Goal: Transaction & Acquisition: Purchase product/service

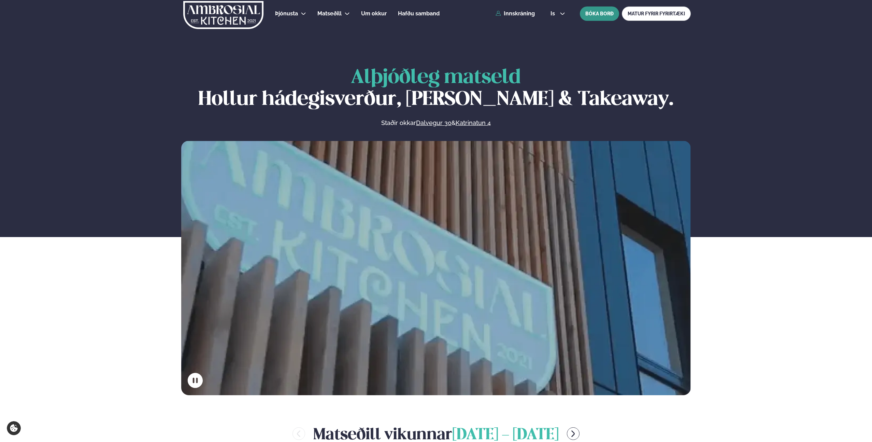
click at [596, 19] on button "BÓKA BORÐ" at bounding box center [599, 13] width 39 height 14
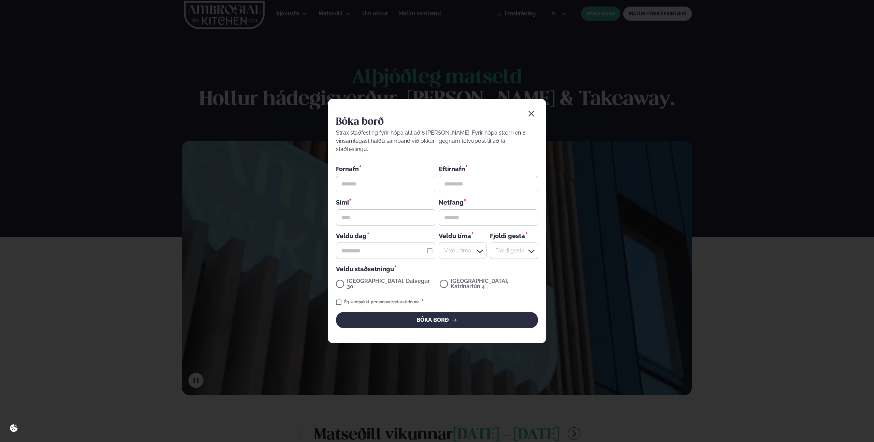
drag, startPoint x: 526, startPoint y: 116, endPoint x: 537, endPoint y: 116, distance: 11.3
click at [526, 116] on button "button" at bounding box center [532, 114] width 14 height 14
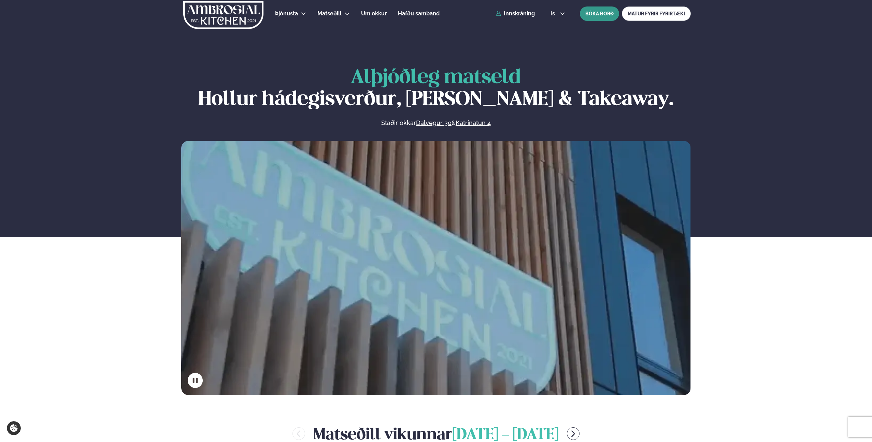
click at [610, 16] on button "BÓKA BORÐ" at bounding box center [599, 13] width 39 height 14
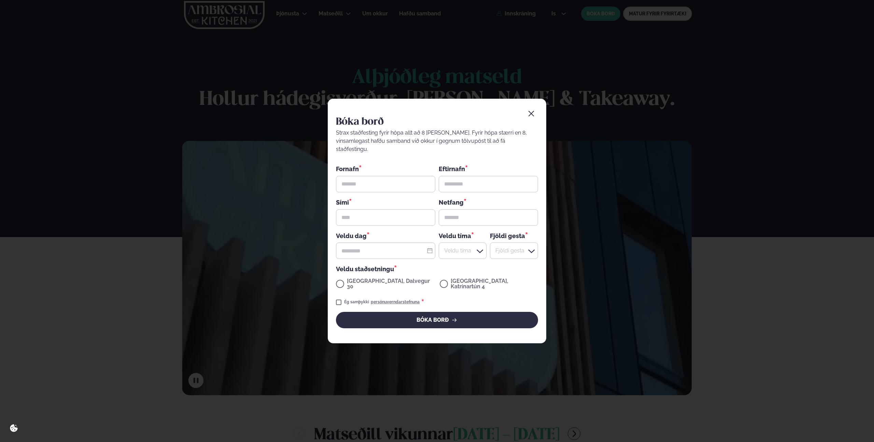
drag, startPoint x: 637, startPoint y: 62, endPoint x: 627, endPoint y: 69, distance: 11.7
click at [636, 63] on div "Bóka borð Strax staðfesting fyrir hópa allt að 8 [PERSON_NAME]. Fyrir hópa stær…" at bounding box center [437, 221] width 874 height 442
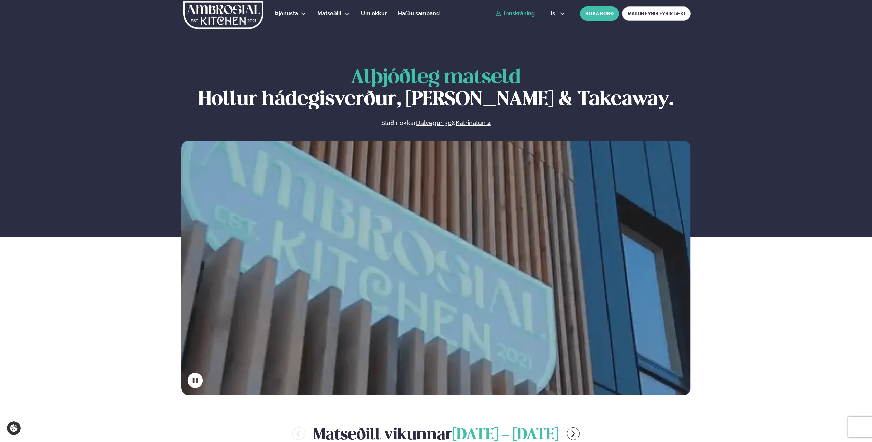
click at [522, 15] on link "Innskráning" at bounding box center [515, 14] width 39 height 6
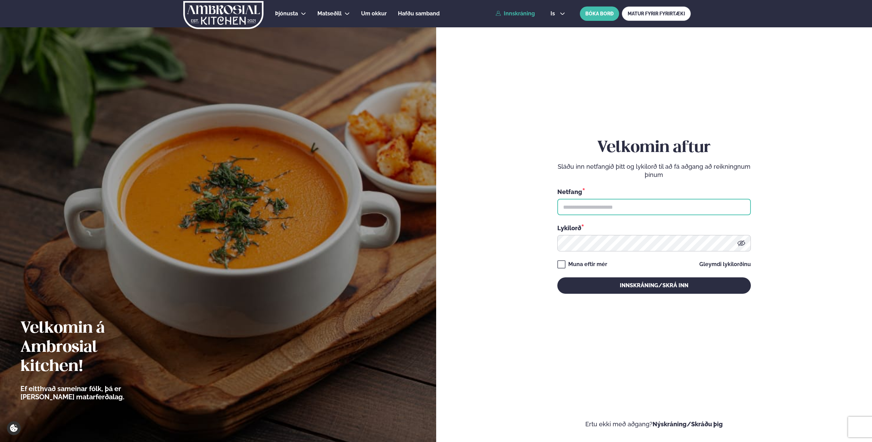
click at [670, 207] on input "text" at bounding box center [655, 207] width 194 height 16
type input "**********"
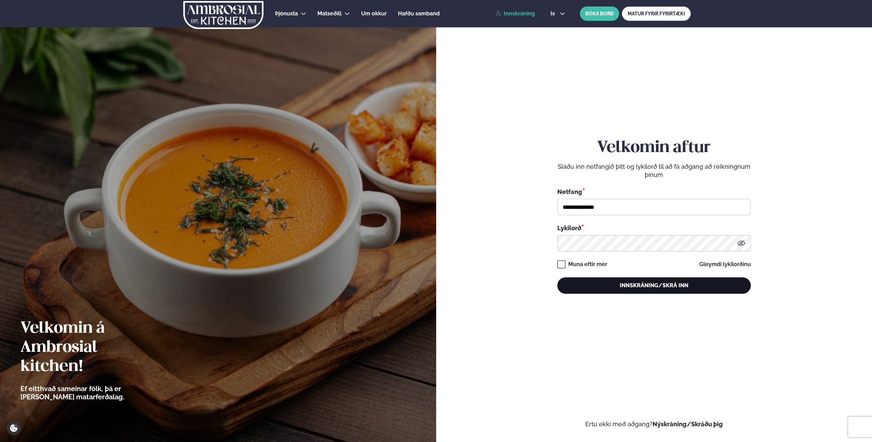
click at [605, 286] on button "Innskráning/Skrá inn" at bounding box center [655, 285] width 194 height 16
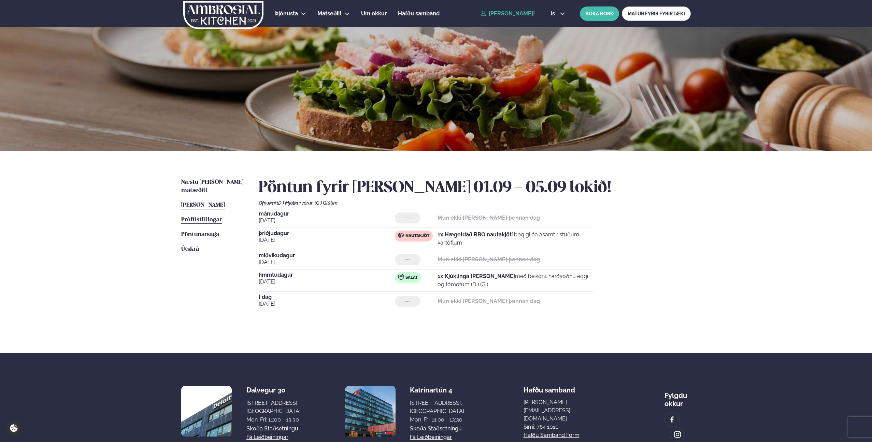
click at [203, 217] on span "Prófílstillingar" at bounding box center [201, 220] width 41 height 6
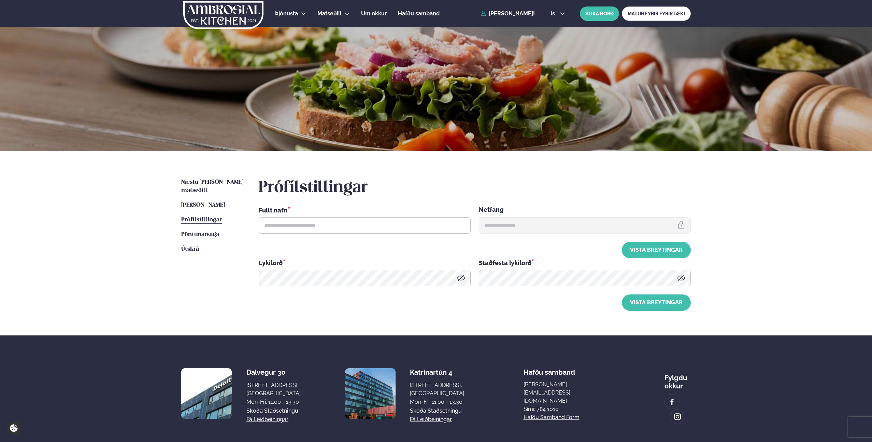
type input "**********"
click at [210, 202] on span "[PERSON_NAME]" at bounding box center [203, 205] width 44 height 6
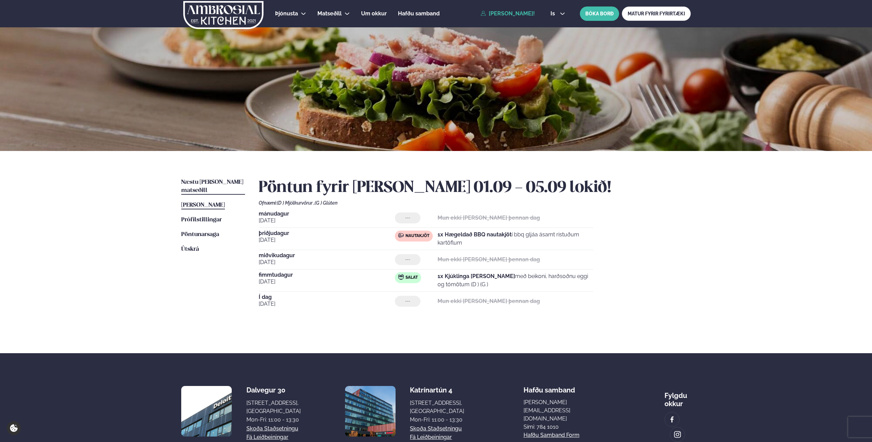
click at [191, 183] on span "Næstu [PERSON_NAME] matseðill" at bounding box center [212, 186] width 62 height 14
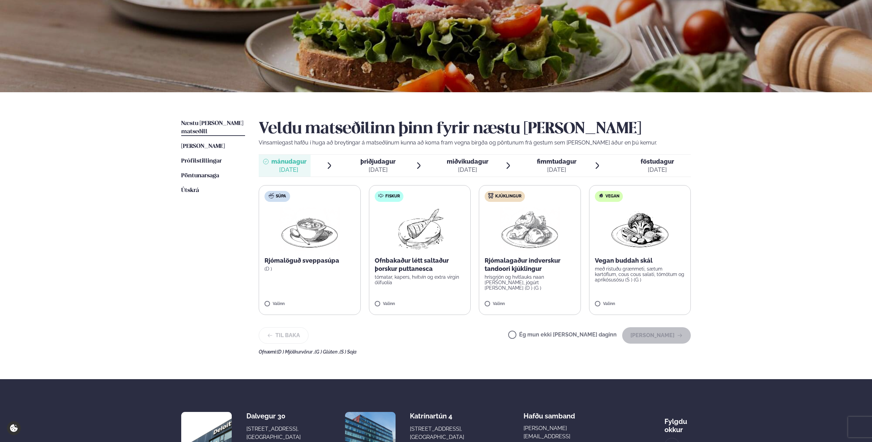
scroll to position [60, 0]
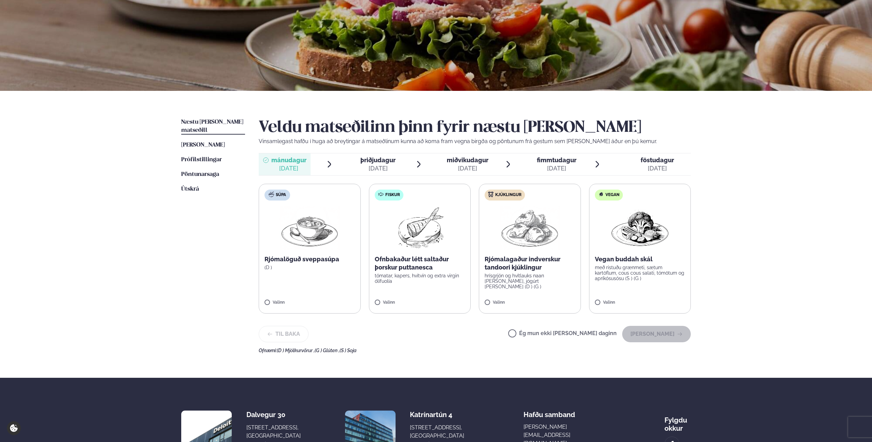
click at [379, 163] on span "þriðjudagur" at bounding box center [378, 159] width 35 height 7
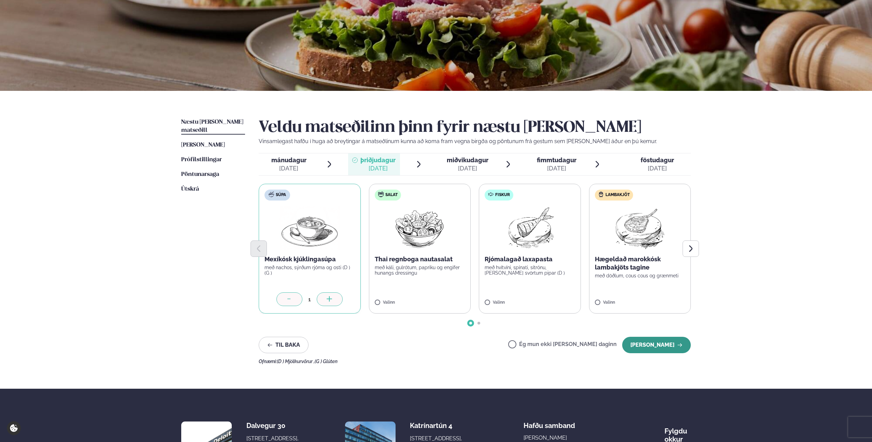
click at [645, 343] on button "[PERSON_NAME]" at bounding box center [657, 345] width 69 height 16
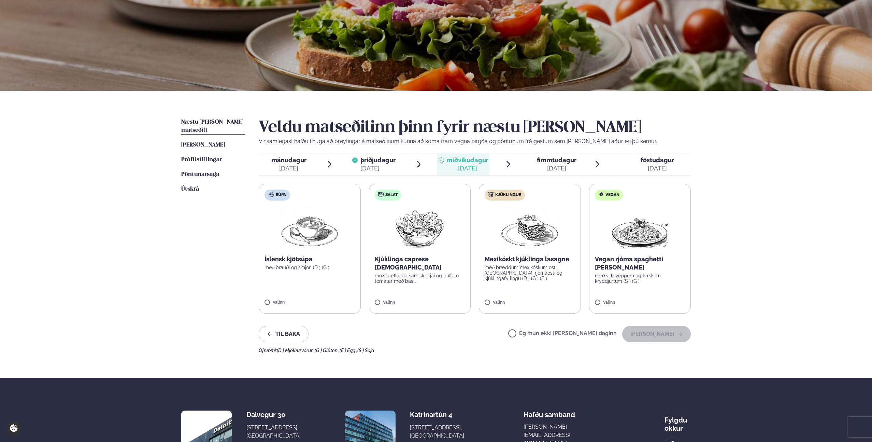
click at [520, 269] on p "með bræddum mexíkóskum osti, [GEOGRAPHIC_DATA], rjómaosti og kjúklingafyllingu …" at bounding box center [530, 273] width 90 height 16
click at [656, 333] on button "[PERSON_NAME]" at bounding box center [657, 334] width 69 height 16
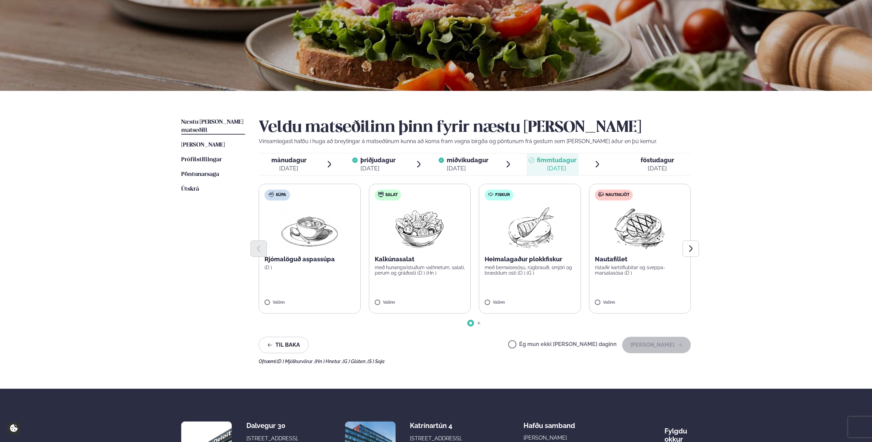
click at [618, 280] on label "Nautakjöt Nautafillet ristaðir kartöflubitar og sveppa- marsalasósa (D ) Valinn" at bounding box center [640, 249] width 102 height 130
click at [653, 347] on button "[PERSON_NAME]" at bounding box center [657, 345] width 69 height 16
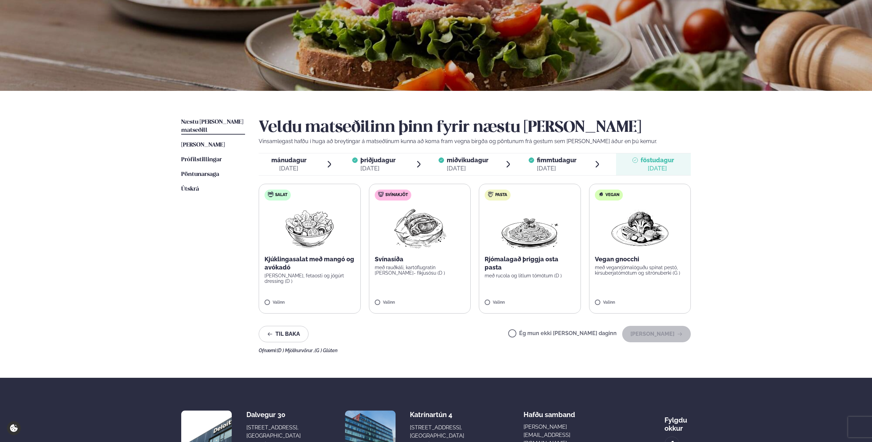
click at [268, 150] on div "Veldu matseðilinn þinn fyrir næstu [PERSON_NAME] Vinsamlegast hafðu í huga að b…" at bounding box center [475, 235] width 432 height 235
click at [281, 159] on span "mánudagur" at bounding box center [288, 159] width 35 height 7
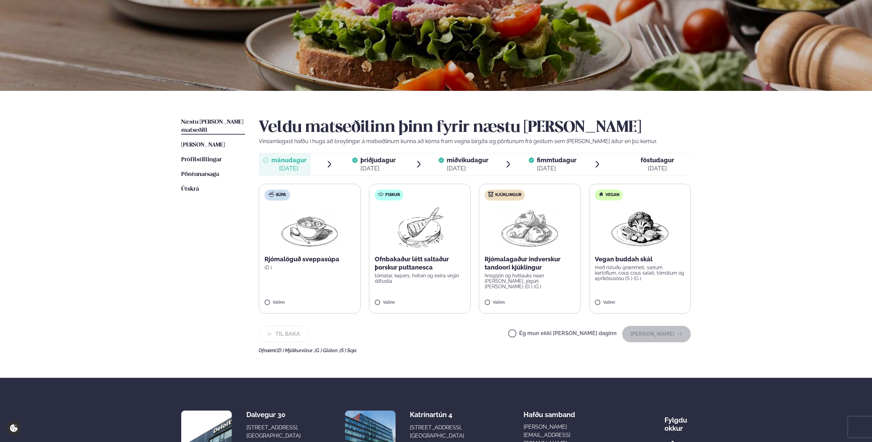
click at [537, 334] on label "Ég mun ekki [PERSON_NAME] daginn" at bounding box center [562, 334] width 109 height 7
click at [658, 171] on div "[DATE]" at bounding box center [657, 168] width 33 height 8
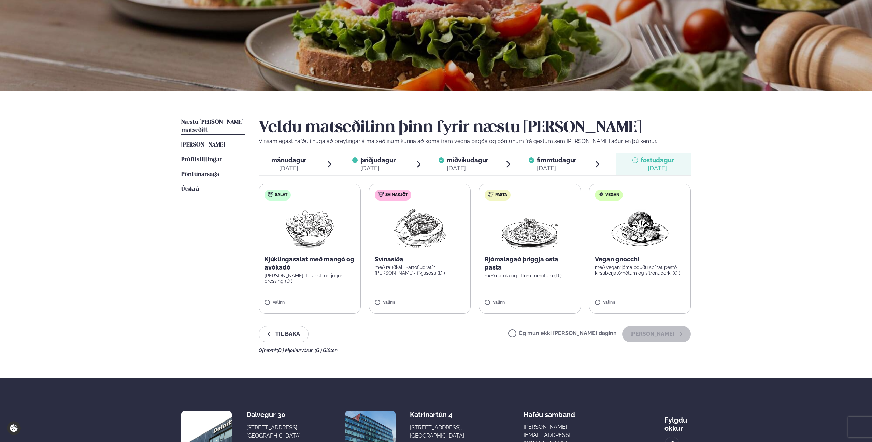
click at [537, 333] on label "Ég mun ekki [PERSON_NAME] daginn" at bounding box center [562, 334] width 109 height 7
click at [664, 330] on button "[PERSON_NAME]" at bounding box center [657, 334] width 69 height 16
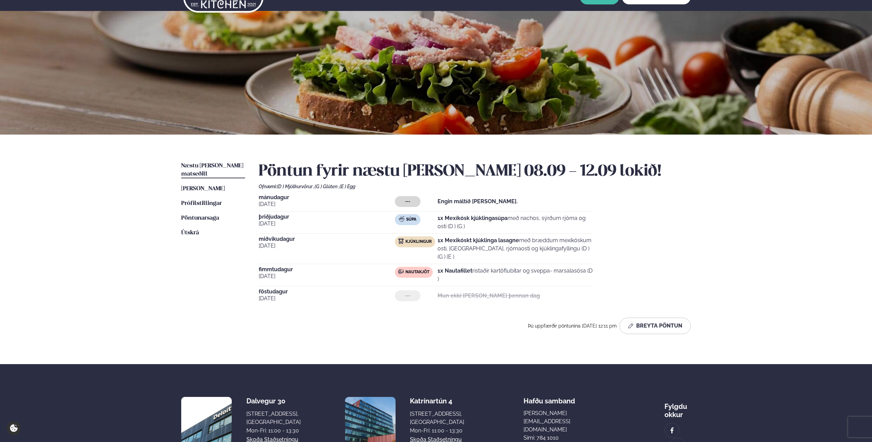
scroll to position [0, 0]
